Goal: Check status: Check status

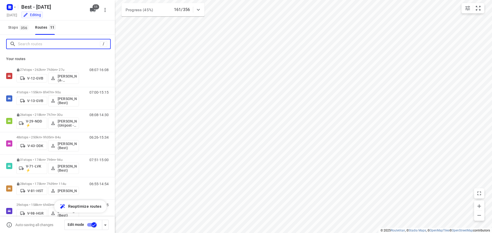
click at [35, 45] on input "Search routes" at bounding box center [59, 44] width 82 height 8
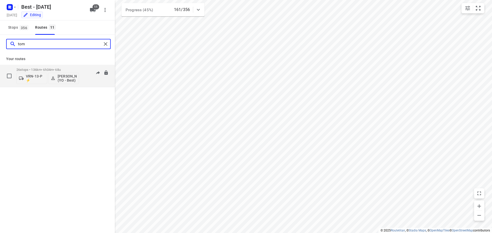
type input "tom"
click at [52, 66] on div "26 stops • 136km • 6h34m • 68u VRN-13-P ⚡ [PERSON_NAME] (YO - Best)" at bounding box center [47, 75] width 63 height 21
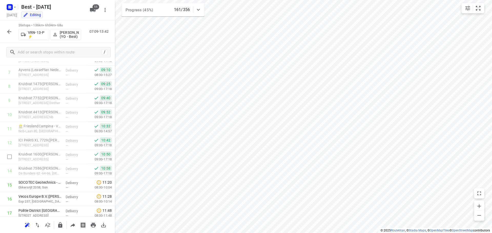
scroll to position [154, 0]
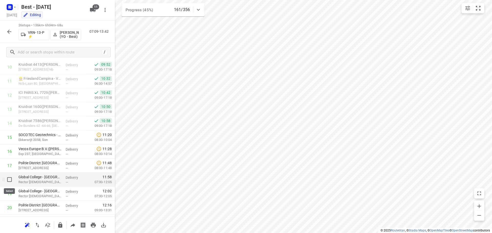
click at [11, 180] on input "checkbox" at bounding box center [9, 180] width 10 height 10
checkbox input "true"
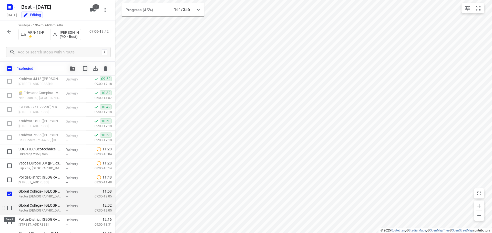
click at [11, 210] on input "checkbox" at bounding box center [9, 208] width 10 height 10
checkbox input "true"
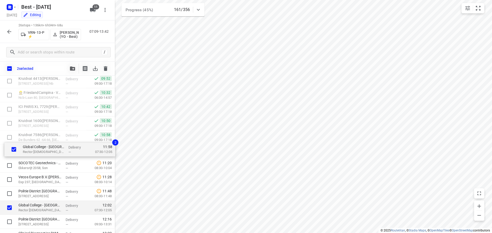
drag, startPoint x: 35, startPoint y: 198, endPoint x: 42, endPoint y: 150, distance: 48.4
click at [42, 150] on div "BlueAlp Production BV([GEOGRAPHIC_DATA]) [STREET_ADDRESS] Delivery — 07:21 07:0…" at bounding box center [57, 130] width 115 height 366
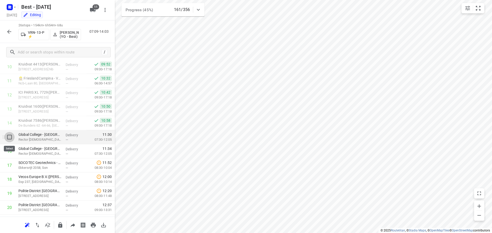
click at [7, 139] on input "checkbox" at bounding box center [9, 137] width 10 height 10
checkbox input "true"
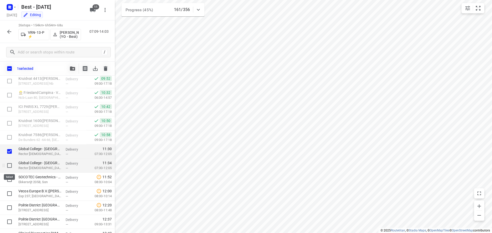
click at [10, 164] on input "checkbox" at bounding box center [9, 166] width 10 height 10
checkbox input "true"
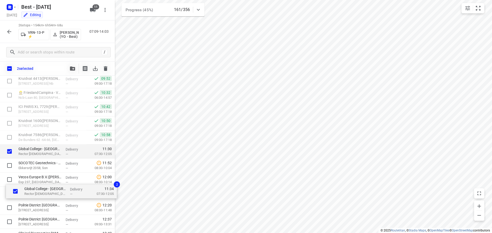
drag, startPoint x: 35, startPoint y: 167, endPoint x: 41, endPoint y: 194, distance: 27.5
click at [41, 194] on div "BlueAlp Production BV([GEOGRAPHIC_DATA]) [STREET_ADDRESS] Delivery — 07:21 07:0…" at bounding box center [57, 130] width 115 height 366
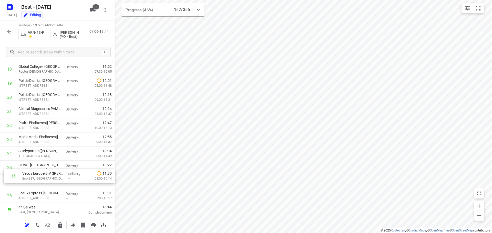
scroll to position [251, 0]
drag, startPoint x: 28, startPoint y: 109, endPoint x: 33, endPoint y: 171, distance: 61.6
click at [33, 171] on div "1 BlueAlp Production BV([GEOGRAPHIC_DATA]) [STREET_ADDRESS] Delivery — 07:21 07…" at bounding box center [57, 20] width 115 height 366
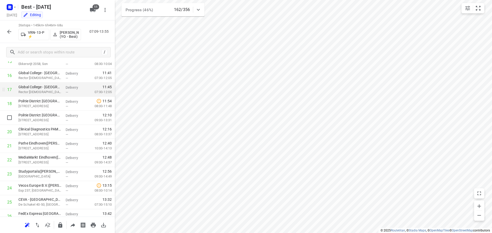
scroll to position [225, 0]
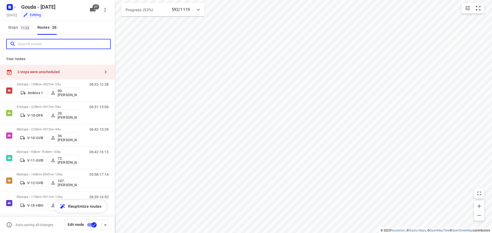
click at [29, 43] on input "Search routes" at bounding box center [64, 44] width 92 height 8
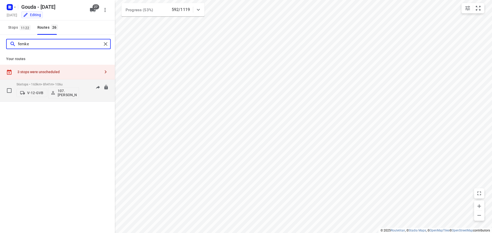
type input "femke"
click at [48, 84] on p "56 stops • 163km • 8h41m • 106u" at bounding box center [47, 84] width 63 height 4
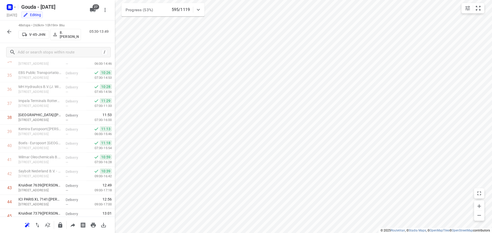
scroll to position [82, 0]
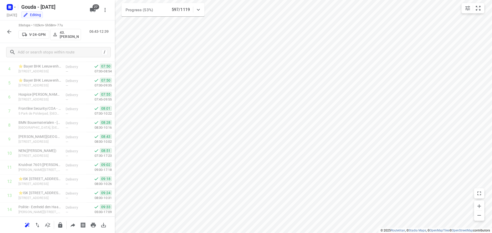
click at [8, 32] on icon "button" at bounding box center [9, 32] width 6 height 6
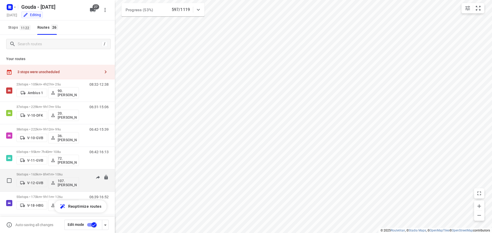
click at [41, 173] on p "56 stops • 163km • 8h41m • 106u" at bounding box center [47, 175] width 63 height 4
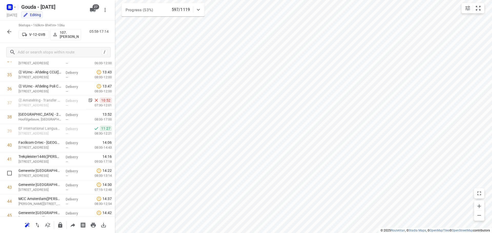
scroll to position [538, 0]
